Goal: Task Accomplishment & Management: Use online tool/utility

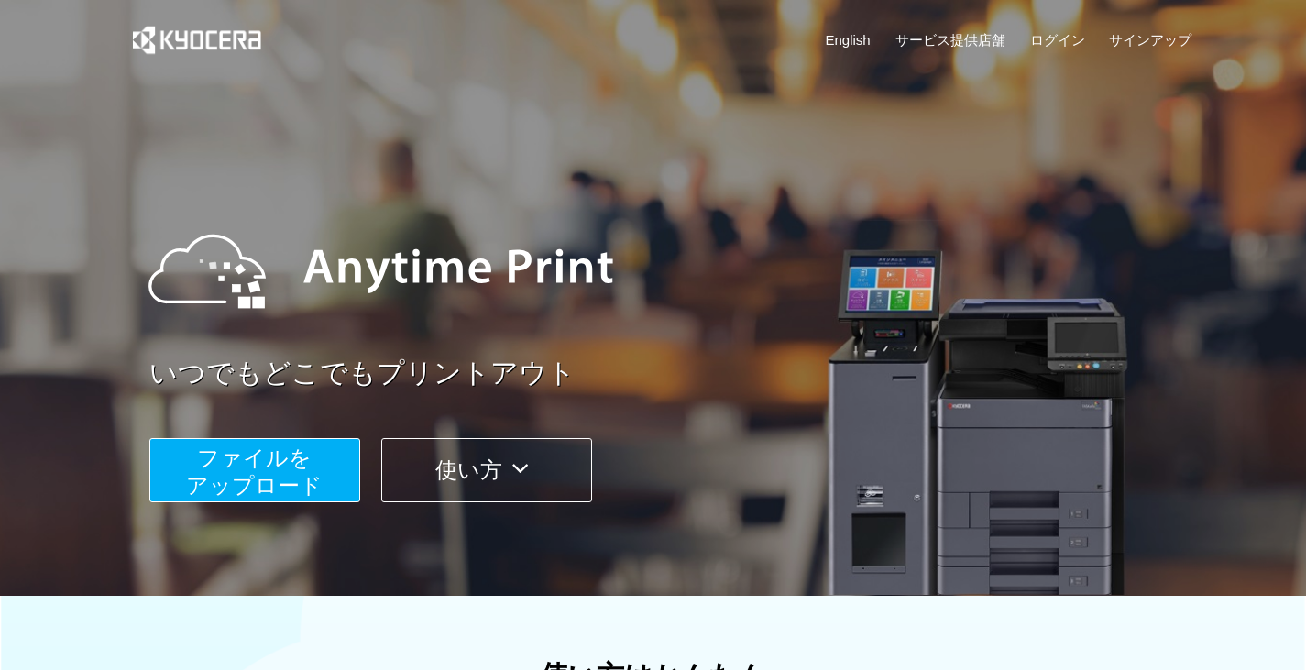
click at [281, 466] on span "ファイルを ​​アップロード" at bounding box center [254, 472] width 137 height 52
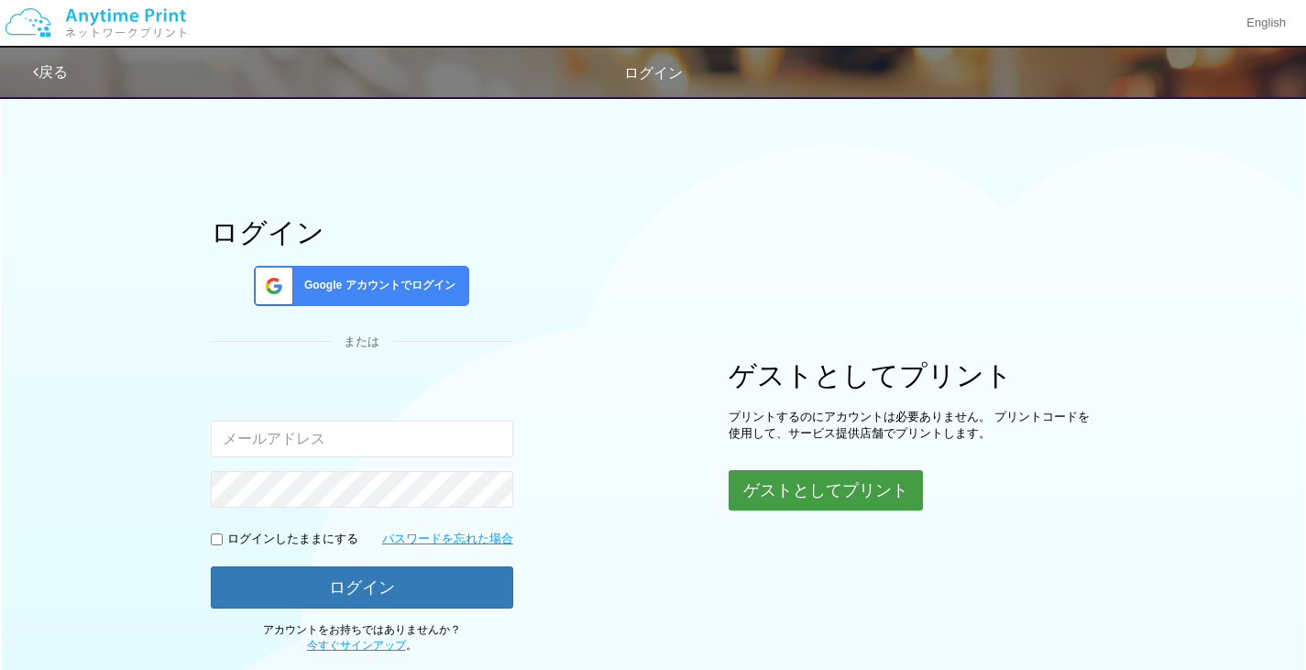
click at [810, 490] on button "ゲストとしてプリント" at bounding box center [826, 490] width 194 height 40
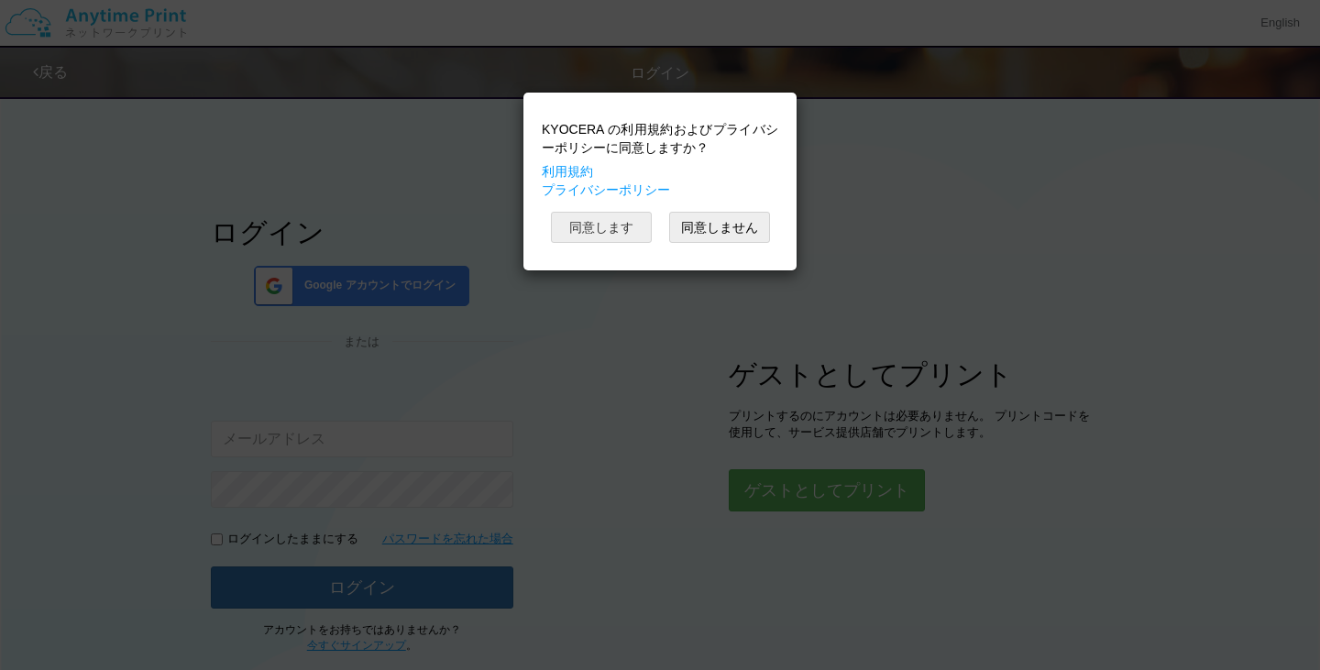
click at [616, 223] on button "同意します" at bounding box center [601, 227] width 101 height 31
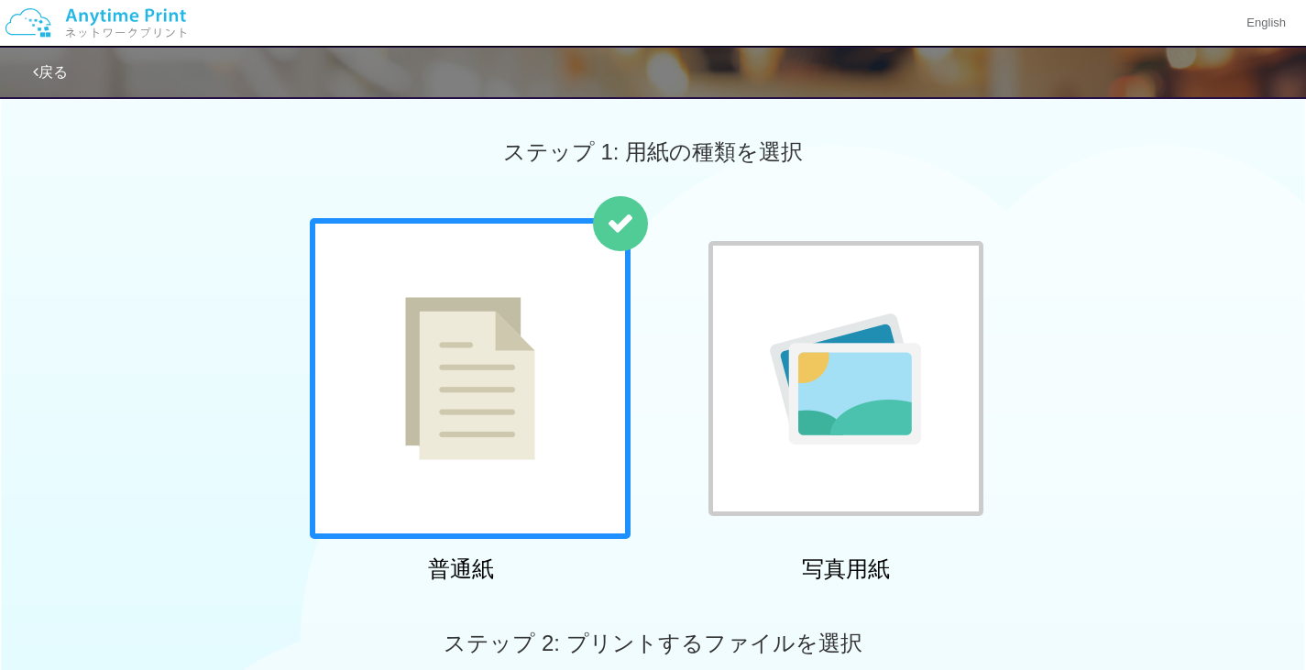
click at [528, 484] on div at bounding box center [470, 378] width 321 height 321
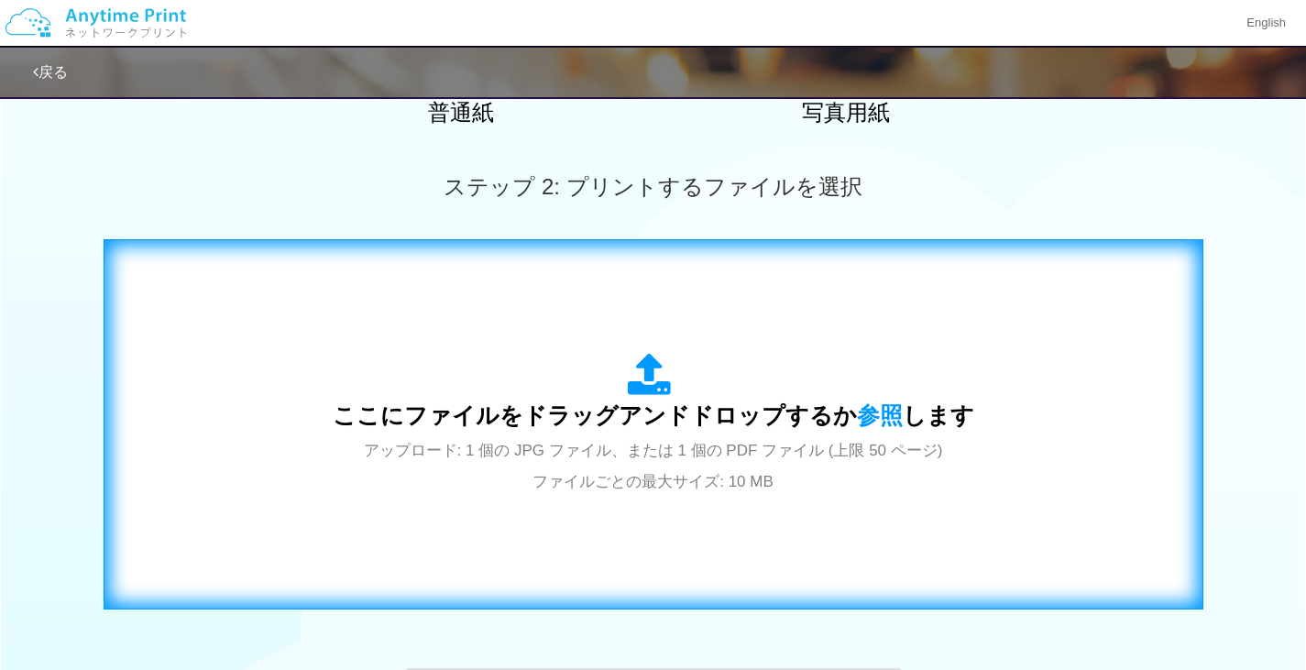
scroll to position [457, 0]
click at [874, 413] on span "参照" at bounding box center [880, 415] width 46 height 26
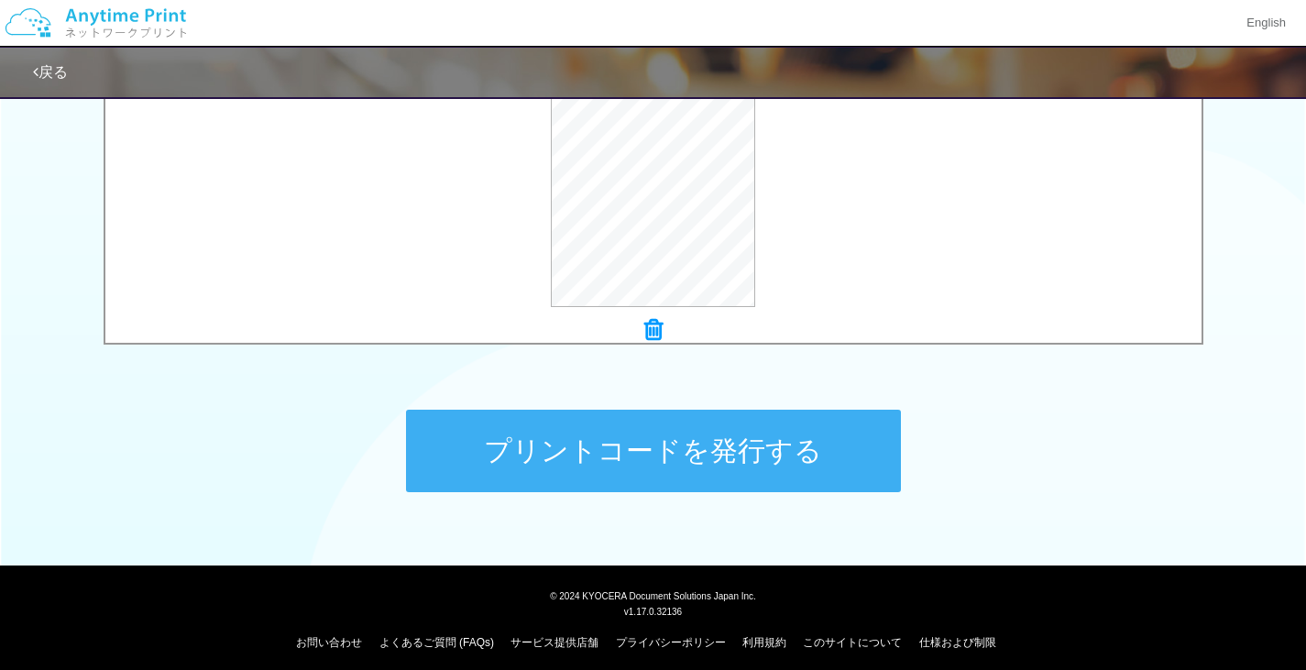
scroll to position [716, 0]
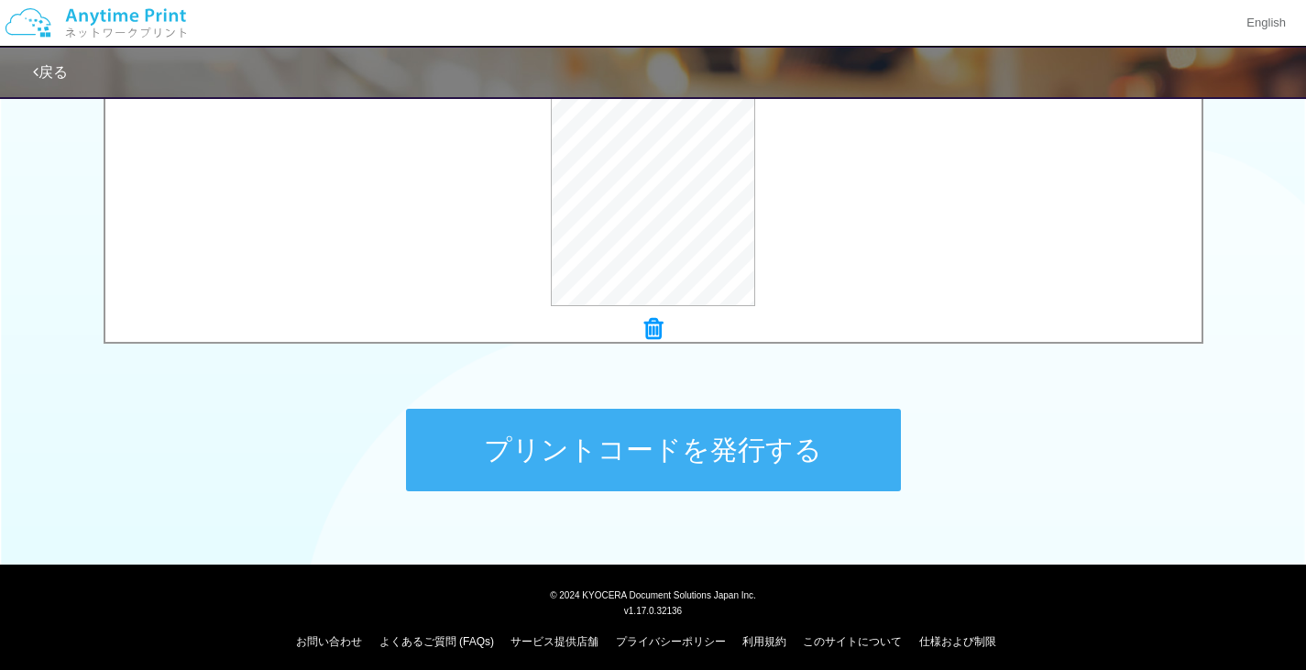
click at [626, 468] on button "プリントコードを発行する" at bounding box center [653, 450] width 495 height 83
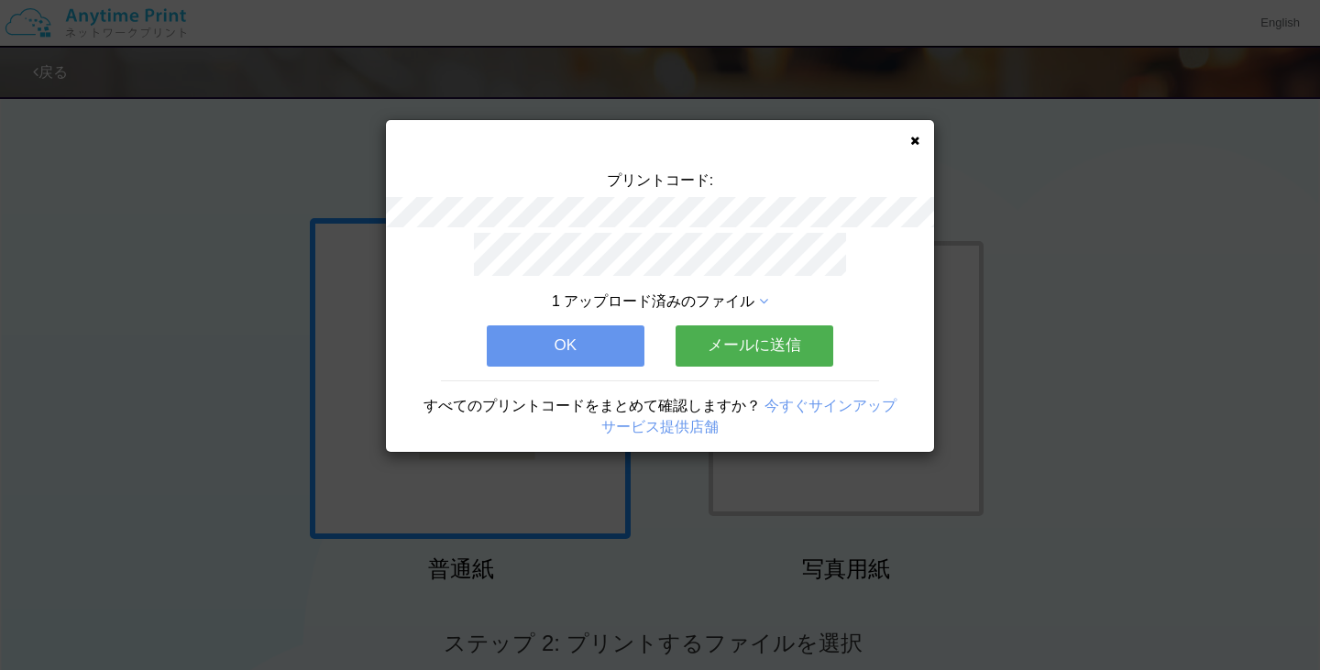
click at [709, 340] on button "メールに送信" at bounding box center [755, 345] width 158 height 40
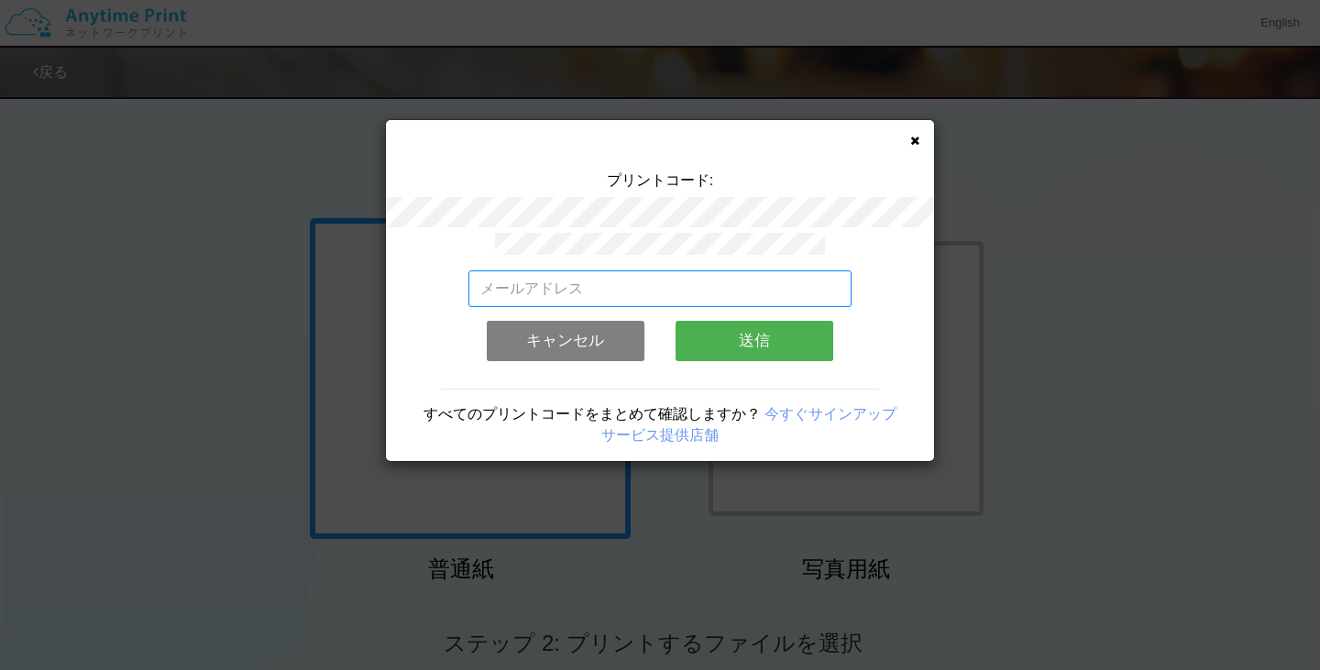
click at [512, 279] on input "email" at bounding box center [660, 288] width 384 height 37
type input "[EMAIL_ADDRESS][DOMAIN_NAME]"
click at [779, 345] on button "送信" at bounding box center [755, 341] width 158 height 40
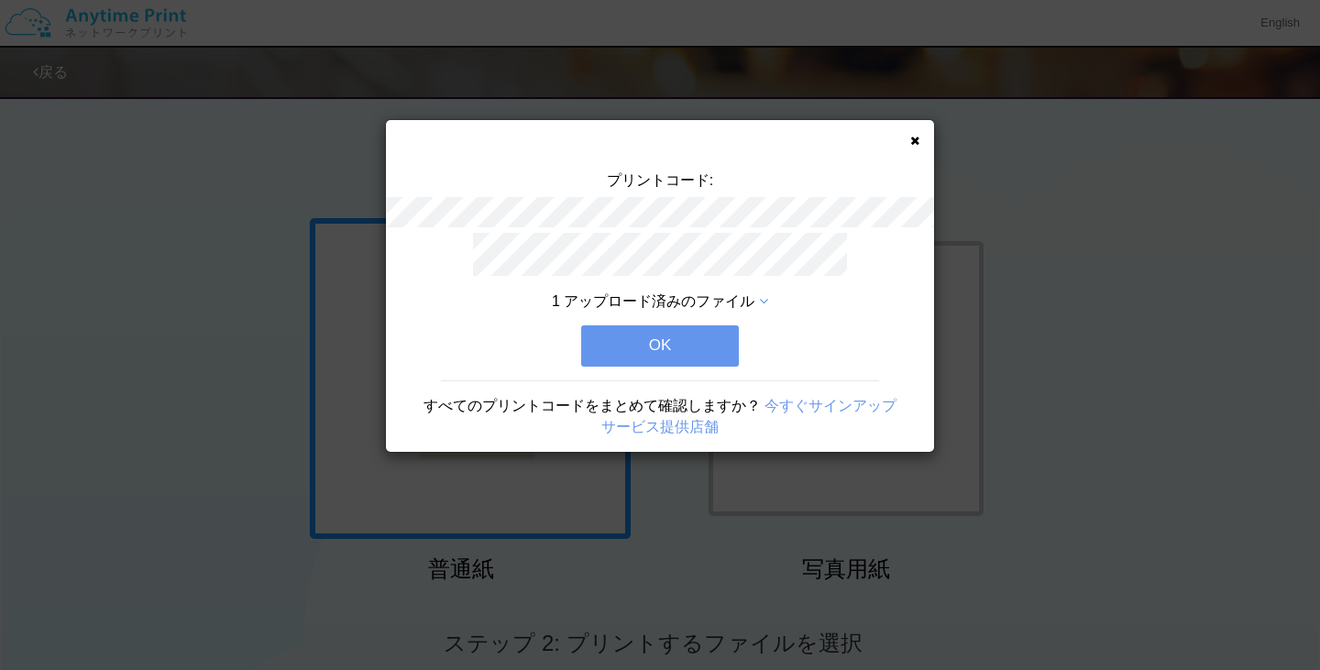
click at [659, 341] on button "OK" at bounding box center [660, 345] width 158 height 40
